Goal: Find specific page/section

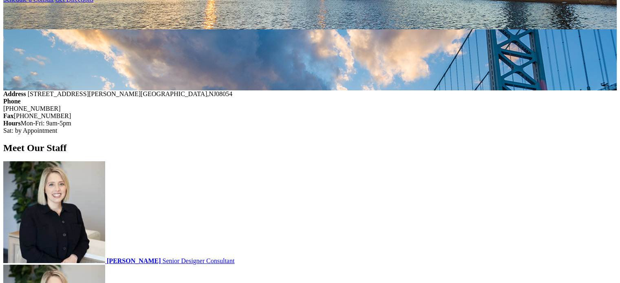
scroll to position [979, 0]
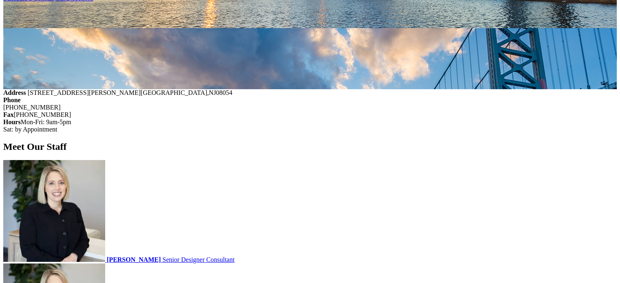
scroll to position [897, 0]
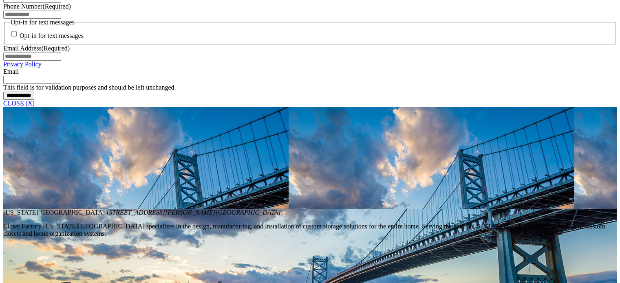
scroll to position [571, 0]
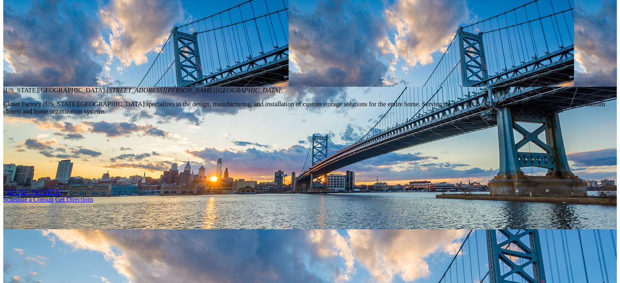
scroll to position [938, 0]
